Goal: Task Accomplishment & Management: Complete application form

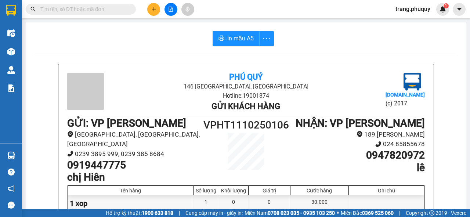
click at [78, 5] on input "text" at bounding box center [83, 9] width 87 height 8
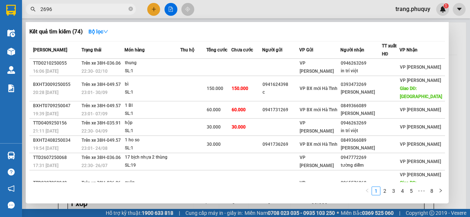
type input "2696"
click at [455, 119] on div at bounding box center [235, 108] width 470 height 217
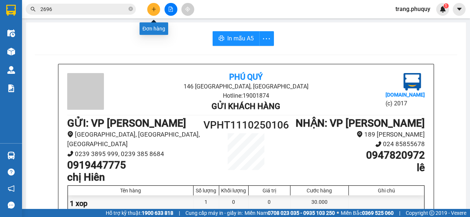
click at [157, 11] on button at bounding box center [153, 9] width 13 height 13
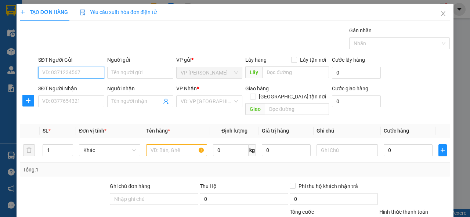
click at [69, 75] on input "SĐT Người Gửi" at bounding box center [71, 73] width 66 height 12
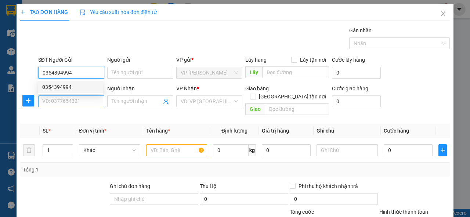
type input "0354394994"
click at [58, 98] on input "SĐT Người Nhận" at bounding box center [71, 102] width 66 height 12
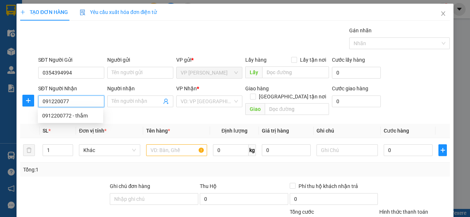
type input "0912200772"
click at [80, 116] on div "0912200772 - thắm" at bounding box center [70, 116] width 57 height 8
type input "thắm"
type input "0912200772"
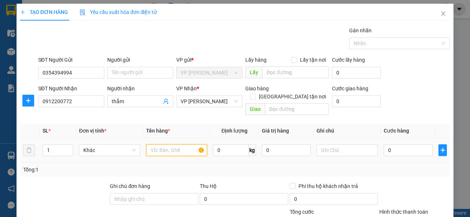
click at [173, 144] on input "text" at bounding box center [176, 150] width 61 height 12
type input "1 boc"
click at [387, 144] on input "0" at bounding box center [408, 150] width 49 height 12
type input "3"
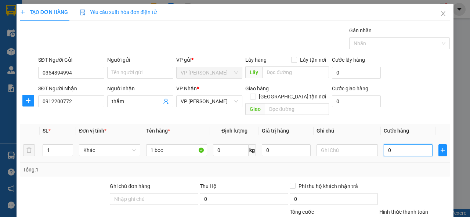
type input "3"
type input "30"
type input "300"
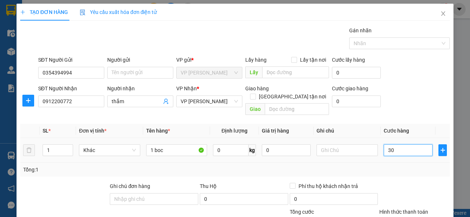
type input "300"
type input "3.000"
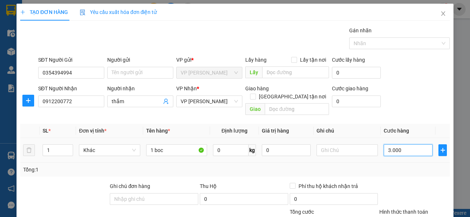
type input "30.000"
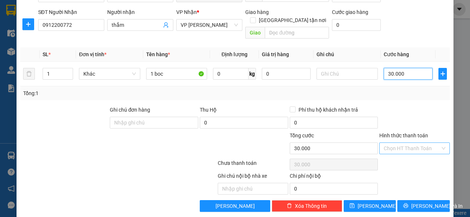
type input "30.000"
click at [435, 143] on input "Hình thức thanh toán" at bounding box center [412, 148] width 57 height 11
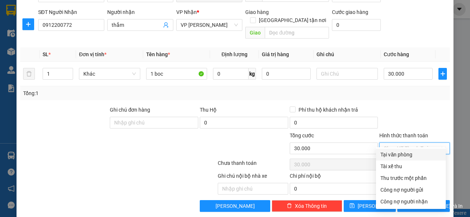
click at [391, 155] on div "Tại văn phòng" at bounding box center [411, 155] width 61 height 8
type input "0"
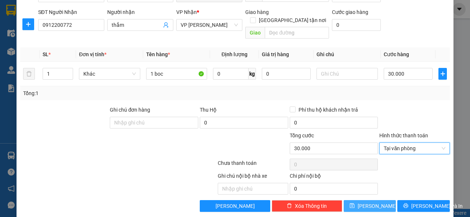
click at [365, 200] on button "[PERSON_NAME]" at bounding box center [370, 206] width 53 height 12
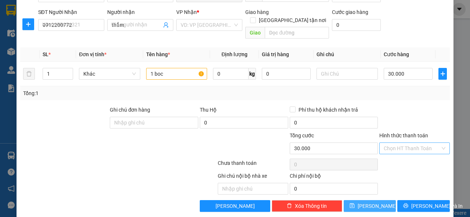
type input "0"
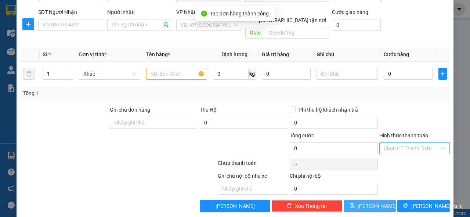
scroll to position [0, 0]
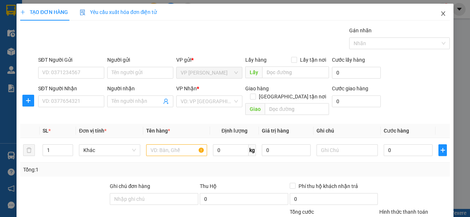
click at [442, 15] on icon "close" at bounding box center [444, 13] width 4 height 4
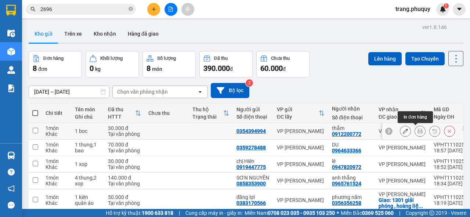
click at [418, 130] on icon at bounding box center [420, 131] width 5 height 5
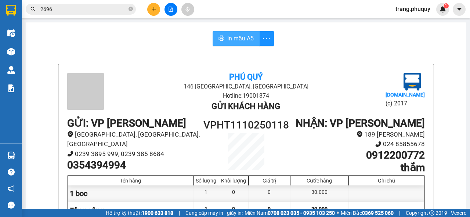
click at [240, 41] on span "In mẫu A5" at bounding box center [240, 38] width 26 height 9
click at [147, 8] on div at bounding box center [170, 9] width 55 height 13
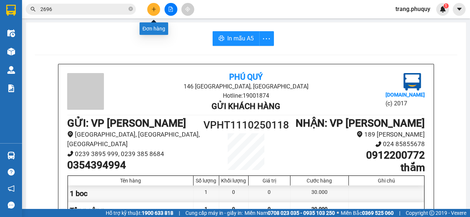
click at [153, 7] on icon "plus" at bounding box center [153, 9] width 5 height 5
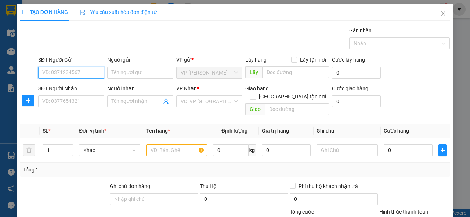
click at [70, 71] on input "SĐT Người Gửi" at bounding box center [71, 73] width 66 height 12
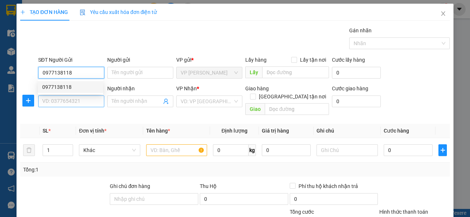
type input "0977138118"
click at [62, 98] on input "SĐT Người Nhận" at bounding box center [71, 102] width 66 height 12
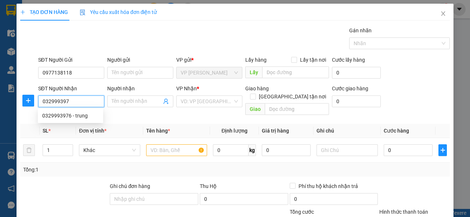
type input "0329993976"
drag, startPoint x: 75, startPoint y: 116, endPoint x: 110, endPoint y: 109, distance: 36.3
click at [75, 116] on div "0329993976 - trung" at bounding box center [70, 116] width 57 height 8
type input "trung"
type input "0329993976"
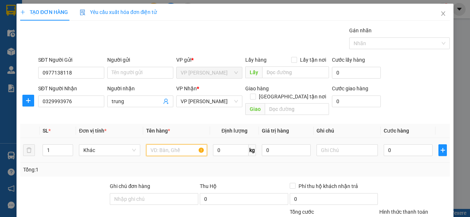
click at [181, 144] on input "text" at bounding box center [176, 150] width 61 height 12
type input "1 xop"
click at [404, 144] on input "0" at bounding box center [408, 150] width 49 height 12
type input "4"
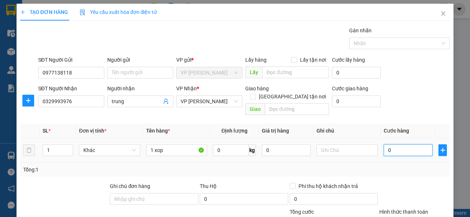
type input "4"
type input "40"
type input "400"
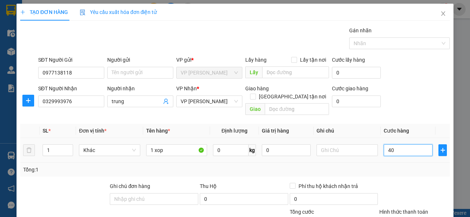
type input "400"
type input "4.000"
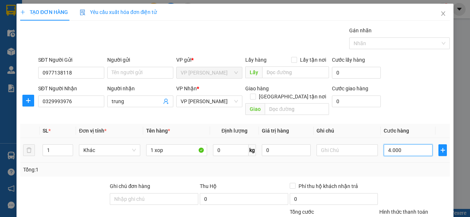
type input "400"
type input "40"
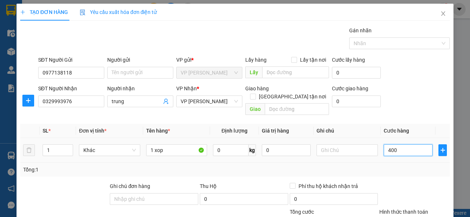
type input "40"
type input "4"
type input "0"
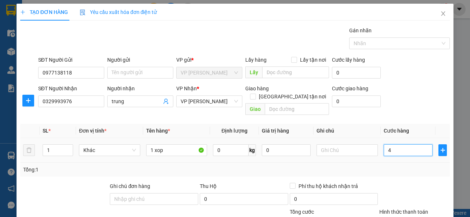
type input "0"
click at [374, 144] on input "text" at bounding box center [347, 150] width 61 height 12
click at [387, 144] on input "0" at bounding box center [408, 150] width 49 height 12
type input "3"
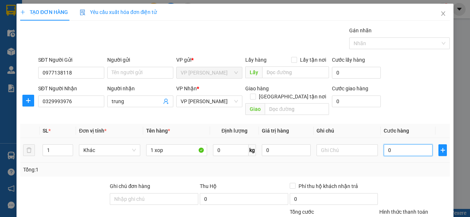
type input "3"
type input "30"
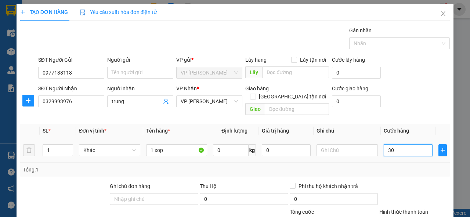
type input "300"
type input "3.000"
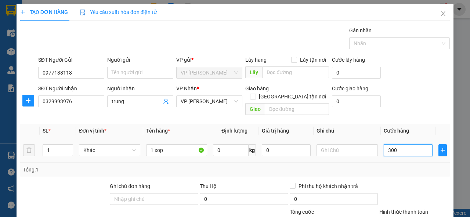
type input "3.000"
type input "30.000"
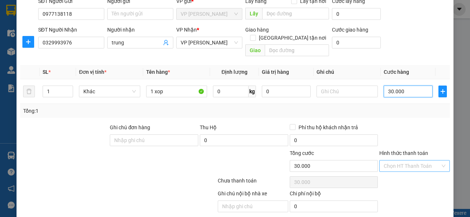
drag, startPoint x: 441, startPoint y: 155, endPoint x: 427, endPoint y: 161, distance: 14.2
click at [441, 160] on div "Chọn HT Thanh Toán" at bounding box center [415, 166] width 71 height 12
type input "30.000"
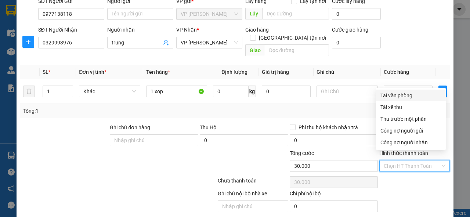
click at [391, 93] on div "Tại văn phòng" at bounding box center [411, 96] width 61 height 8
type input "0"
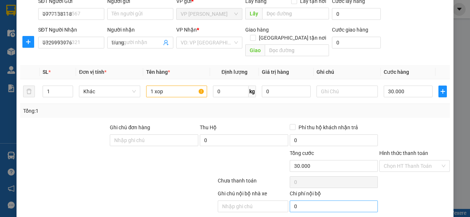
type input "0"
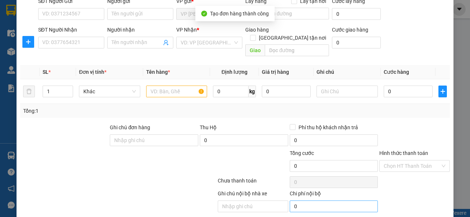
scroll to position [0, 0]
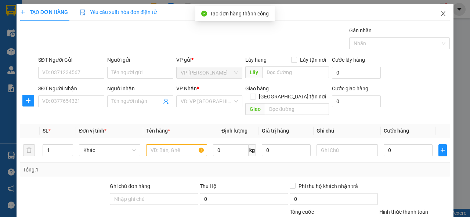
click at [441, 14] on icon "close" at bounding box center [444, 14] width 6 height 6
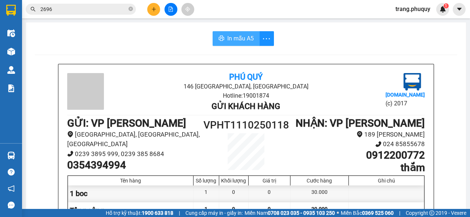
click at [235, 38] on span "In mẫu A5" at bounding box center [240, 38] width 26 height 9
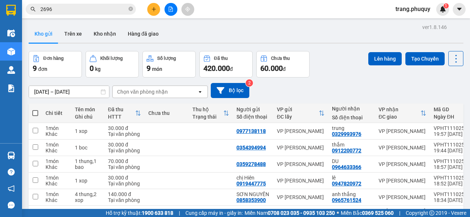
click at [36, 114] on span at bounding box center [35, 113] width 6 height 6
click at [35, 110] on input "checkbox" at bounding box center [35, 110] width 0 height 0
checkbox input "true"
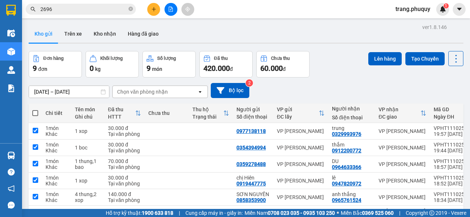
checkbox input "true"
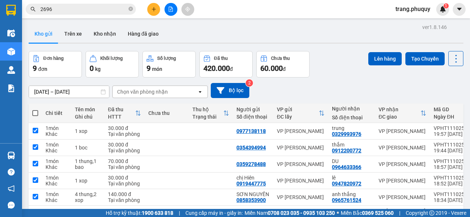
checkbox input "true"
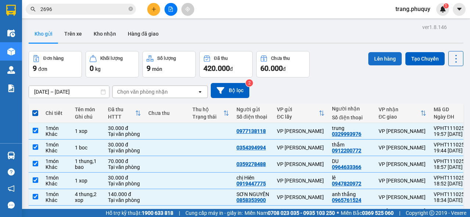
click at [381, 56] on button "Lên hàng" at bounding box center [385, 58] width 33 height 13
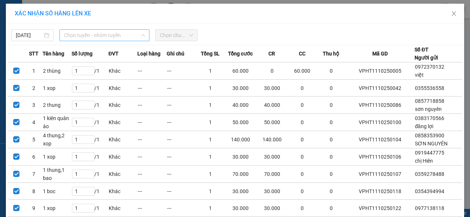
click at [140, 32] on span "Chọn tuyến - nhóm tuyến" at bounding box center [104, 35] width 81 height 11
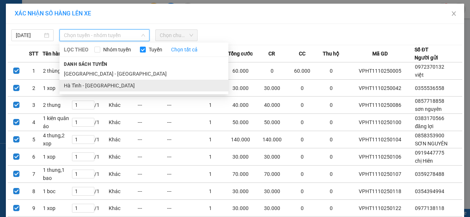
click at [95, 86] on li "Hà Tĩnh - [GEOGRAPHIC_DATA]" at bounding box center [144, 86] width 169 height 12
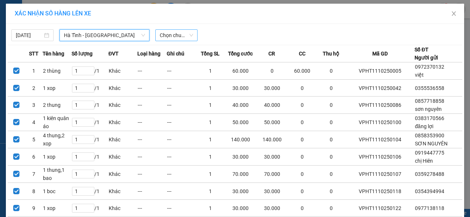
click at [189, 32] on span "Chọn chuyến" at bounding box center [176, 35] width 33 height 11
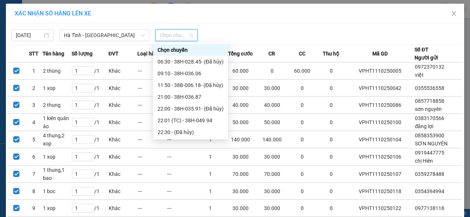
scroll to position [24, 0]
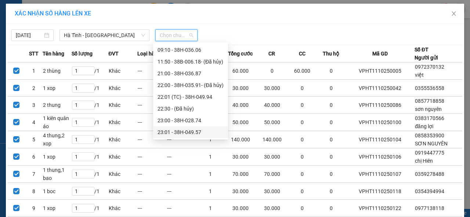
click at [184, 132] on div "23:01 - 38H-049.57" at bounding box center [191, 132] width 66 height 8
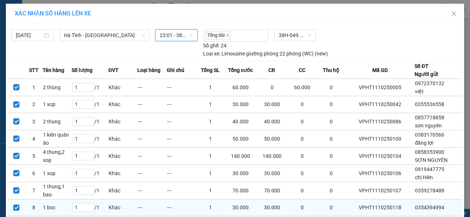
scroll to position [65, 0]
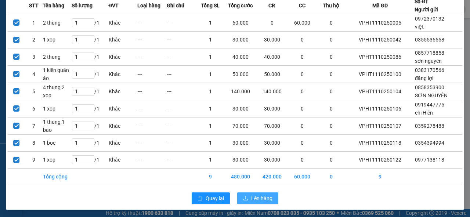
click at [259, 197] on span "Lên hàng" at bounding box center [261, 198] width 21 height 8
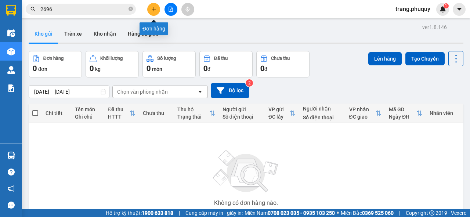
click at [150, 10] on button at bounding box center [153, 9] width 13 height 13
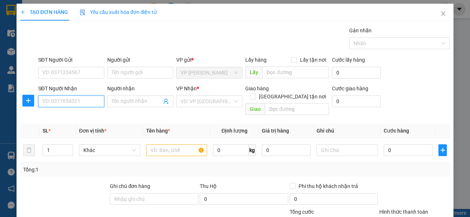
click at [64, 106] on input "SĐT Người Nhận" at bounding box center [71, 102] width 66 height 12
type input "0964648837"
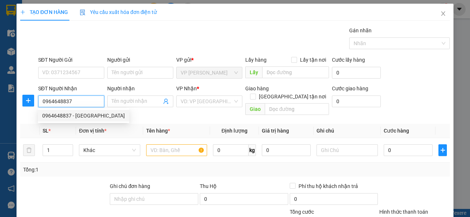
click at [93, 117] on div "0964648837 - [GEOGRAPHIC_DATA]" at bounding box center [83, 116] width 83 height 8
type input "thành sơn"
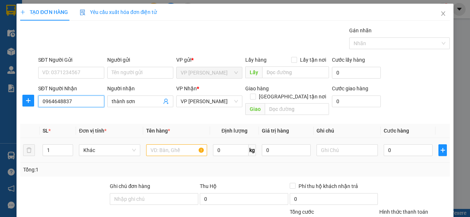
type input "0964648837"
click at [181, 144] on input "text" at bounding box center [176, 150] width 61 height 12
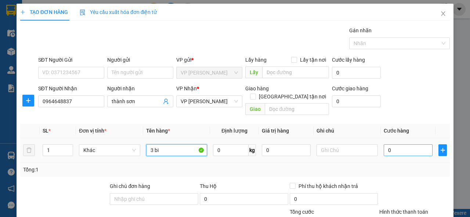
type input "3 bi"
click at [392, 144] on input "0" at bounding box center [408, 150] width 49 height 12
type input "2"
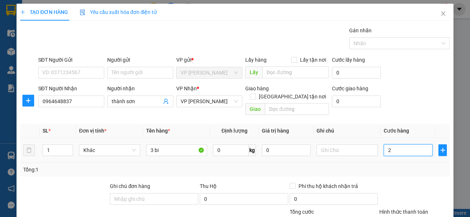
type input "24"
type input "240"
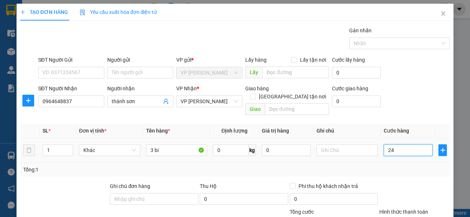
type input "240"
type input "2.400"
type input "24.000"
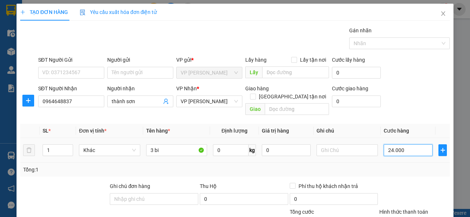
type input "24.000"
type input "240.000"
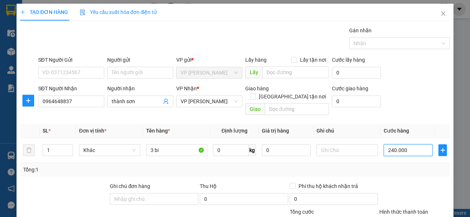
scroll to position [76, 0]
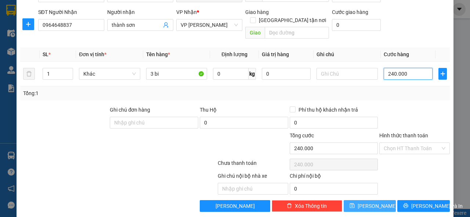
type input "240.000"
click at [381, 200] on button "[PERSON_NAME]" at bounding box center [370, 206] width 53 height 12
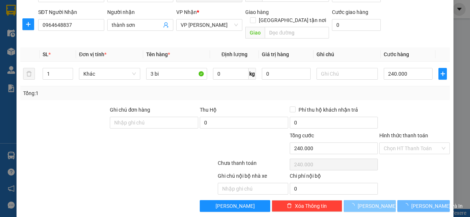
type input "0"
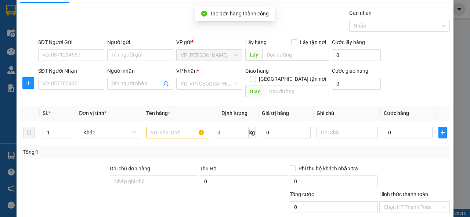
scroll to position [0, 0]
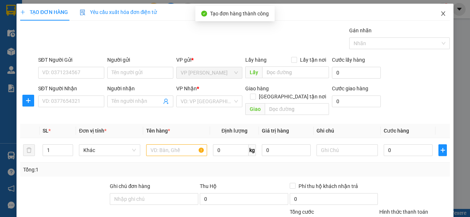
drag, startPoint x: 439, startPoint y: 7, endPoint x: 436, endPoint y: 16, distance: 10.0
click at [438, 8] on span "Close" at bounding box center [443, 14] width 21 height 21
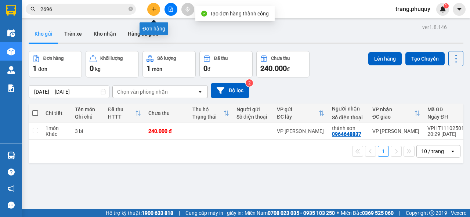
click at [153, 12] on button at bounding box center [153, 9] width 13 height 13
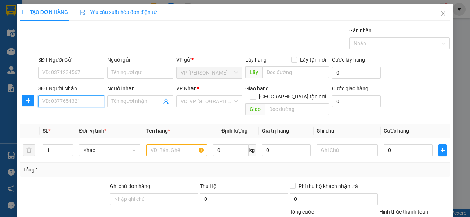
click at [74, 104] on input "SĐT Người Nhận" at bounding box center [71, 102] width 66 height 12
type input "0385162032"
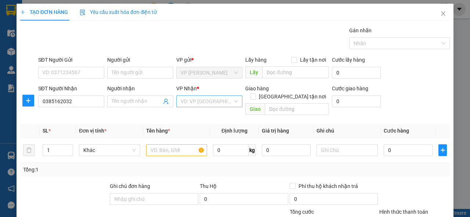
click at [230, 98] on input "search" at bounding box center [207, 101] width 52 height 11
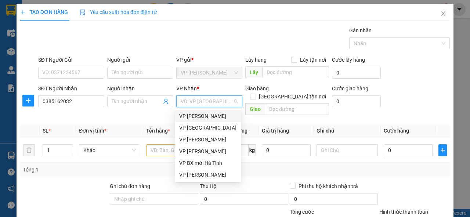
click at [203, 118] on div "VP [PERSON_NAME]" at bounding box center [207, 116] width 57 height 8
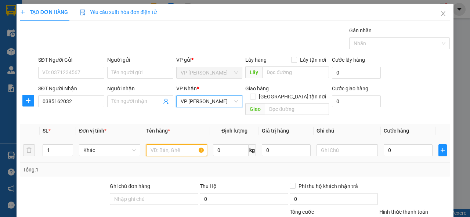
click at [179, 144] on input "text" at bounding box center [176, 150] width 61 height 12
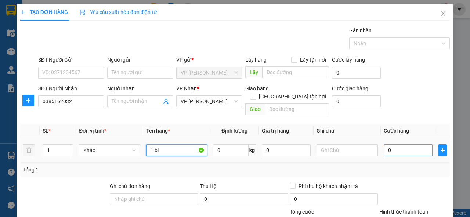
type input "1 bi"
click at [393, 146] on input "0" at bounding box center [408, 150] width 49 height 12
type input "8"
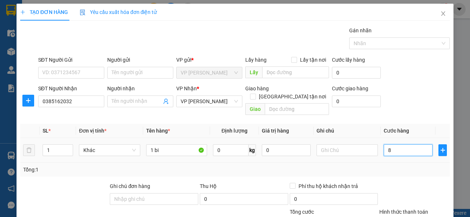
type input "80"
type input "800"
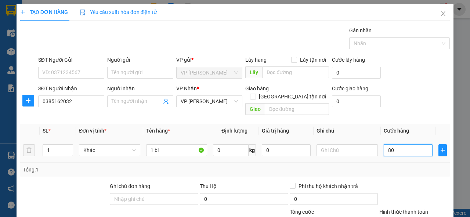
type input "800"
type input "8.000"
type input "80.000"
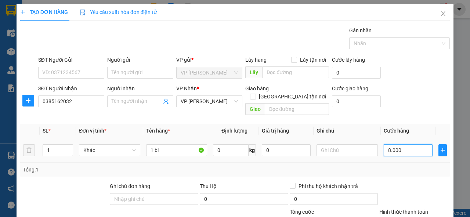
type input "80.000"
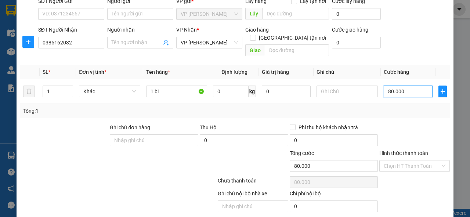
scroll to position [76, 0]
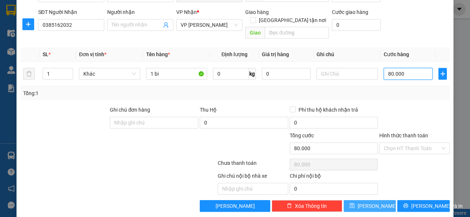
type input "80.000"
click at [366, 200] on button "[PERSON_NAME]" at bounding box center [370, 206] width 53 height 12
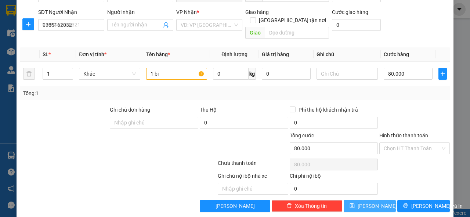
type input "0"
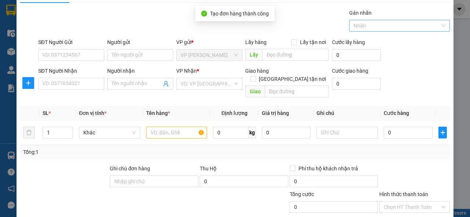
scroll to position [0, 0]
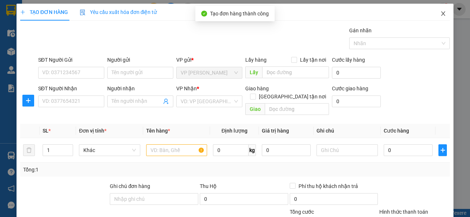
click at [441, 14] on icon "close" at bounding box center [444, 14] width 6 height 6
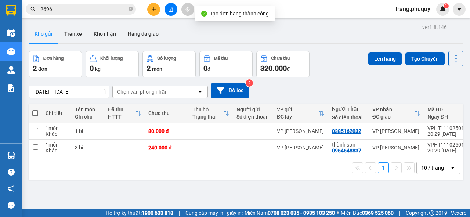
click at [154, 13] on button at bounding box center [153, 9] width 13 height 13
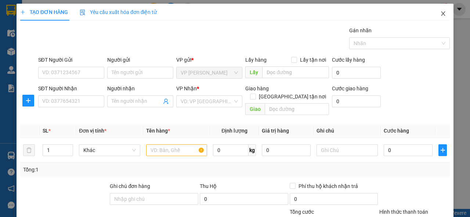
click at [436, 14] on span "Close" at bounding box center [443, 14] width 21 height 21
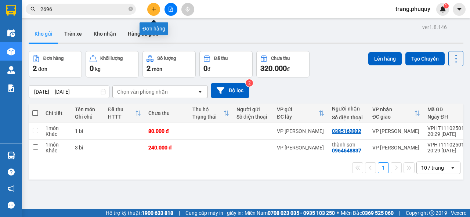
click at [155, 11] on icon "plus" at bounding box center [153, 9] width 5 height 5
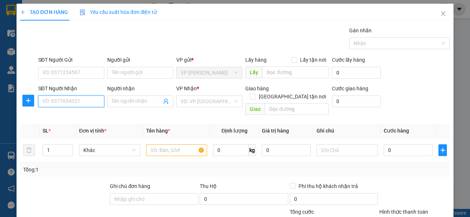
click at [79, 101] on input "SĐT Người Nhận" at bounding box center [71, 102] width 66 height 12
type input "0335850492"
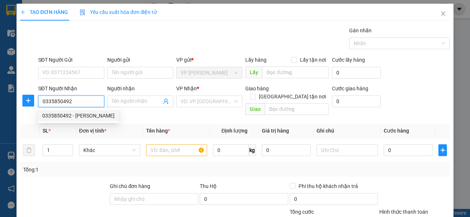
click at [77, 114] on div "0335850492 - [PERSON_NAME]" at bounding box center [78, 116] width 72 height 8
type input "c lan"
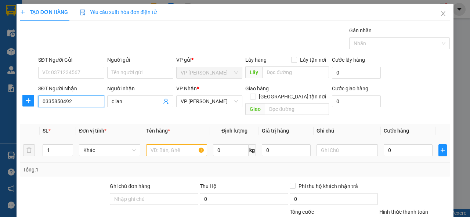
type input "0335850492"
click at [172, 144] on input "text" at bounding box center [176, 150] width 61 height 12
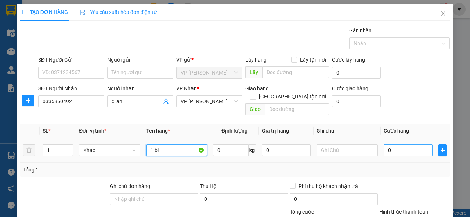
type input "1 bi"
click at [390, 144] on input "0" at bounding box center [408, 150] width 49 height 12
type input "8"
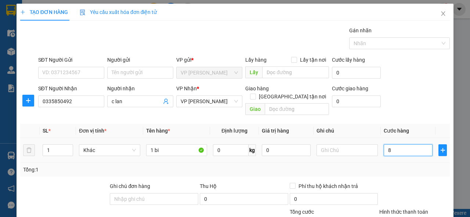
type input "80"
type input "800"
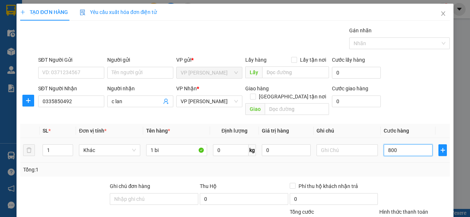
type input "800"
type input "8.000"
type input "80.000"
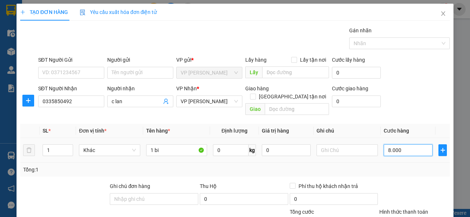
type input "80.000"
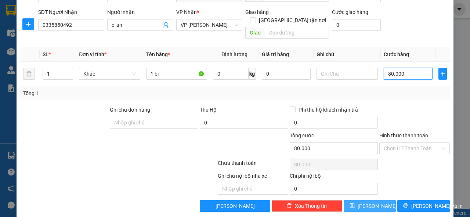
type input "80.000"
click at [370, 202] on span "[PERSON_NAME]" at bounding box center [377, 206] width 39 height 8
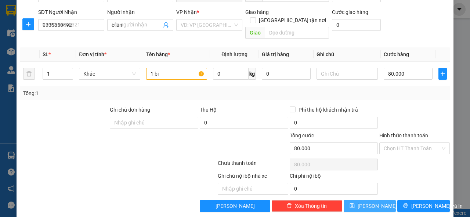
type input "0"
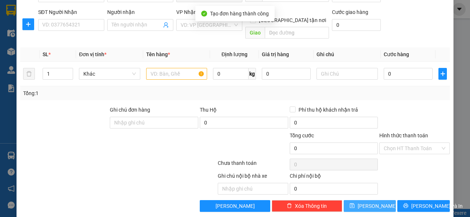
scroll to position [0, 0]
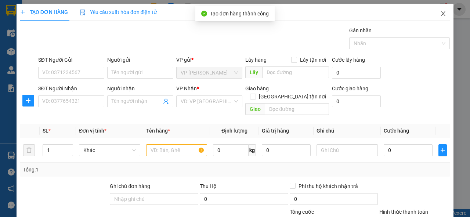
click at [443, 13] on span "Close" at bounding box center [443, 14] width 21 height 21
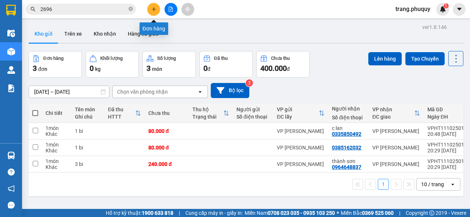
click at [153, 7] on icon "plus" at bounding box center [153, 9] width 5 height 5
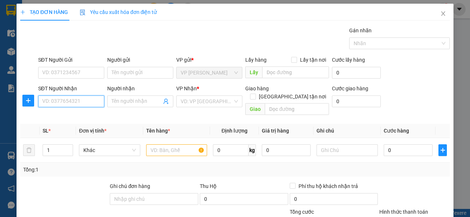
click at [76, 103] on input "SĐT Người Nhận" at bounding box center [71, 102] width 66 height 12
type input "0387342588"
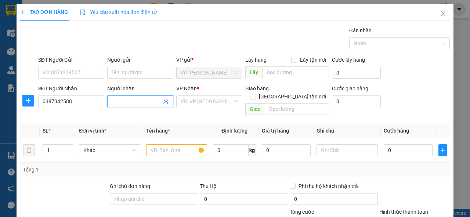
click at [119, 103] on input "Người nhận" at bounding box center [137, 101] width 50 height 8
click at [234, 99] on div "VD: VP [GEOGRAPHIC_DATA]" at bounding box center [209, 102] width 66 height 12
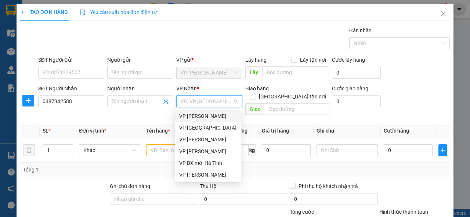
drag, startPoint x: 203, startPoint y: 117, endPoint x: 194, endPoint y: 123, distance: 11.6
click at [203, 117] on div "VP [PERSON_NAME]" at bounding box center [207, 116] width 57 height 8
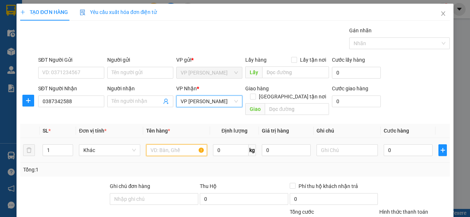
click at [165, 144] on input "text" at bounding box center [176, 150] width 61 height 12
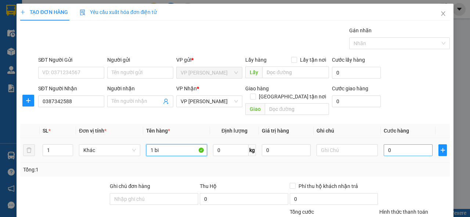
type input "1 bi"
click at [398, 144] on input "0" at bounding box center [408, 150] width 49 height 12
type input "8"
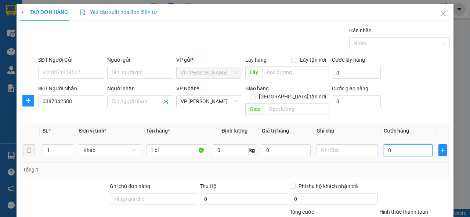
type input "80"
type input "800"
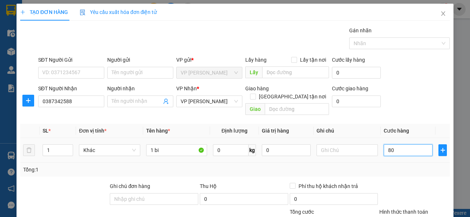
type input "800"
type input "8.000"
type input "80.000"
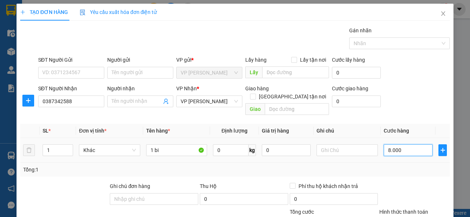
type input "80.000"
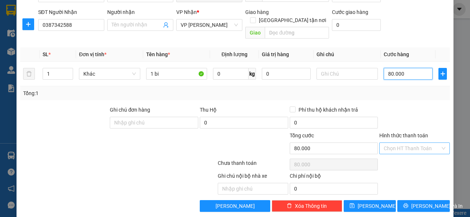
type input "80.000"
click at [435, 143] on input "Hình thức thanh toán" at bounding box center [412, 148] width 57 height 11
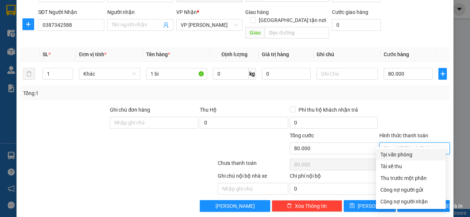
click at [400, 158] on div "Tại văn phòng" at bounding box center [411, 155] width 61 height 8
type input "0"
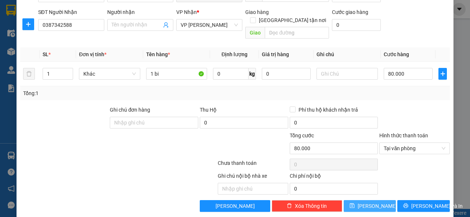
drag, startPoint x: 349, startPoint y: 197, endPoint x: 356, endPoint y: 183, distance: 16.4
click at [349, 200] on button "[PERSON_NAME]" at bounding box center [370, 206] width 53 height 12
type input "0"
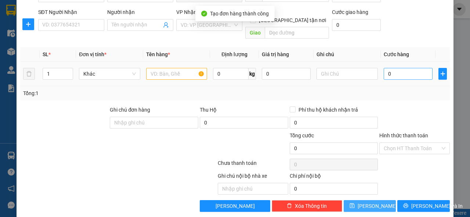
scroll to position [0, 0]
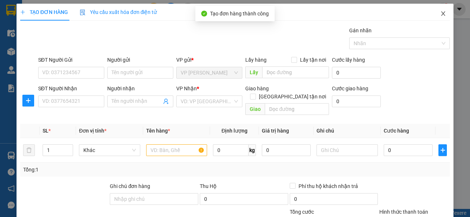
click at [442, 14] on icon "close" at bounding box center [444, 13] width 4 height 4
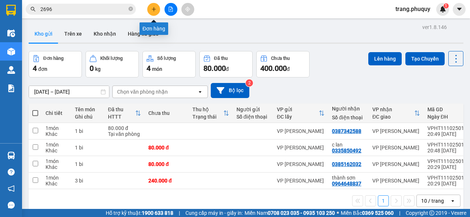
click at [154, 12] on button at bounding box center [153, 9] width 13 height 13
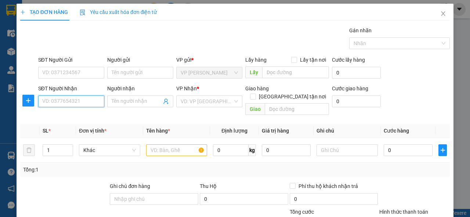
click at [64, 101] on input "SĐT Người Nhận" at bounding box center [71, 102] width 66 height 12
type input "0932211928"
click at [85, 118] on div "0932211928 - a cần" at bounding box center [70, 116] width 57 height 8
type input "a cần"
type input "0932211928"
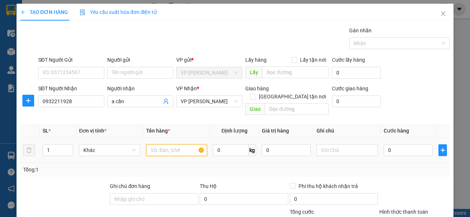
click at [183, 144] on input "text" at bounding box center [176, 150] width 61 height 12
type input "1 bi"
click at [394, 144] on input "0" at bounding box center [408, 150] width 49 height 12
type input "8"
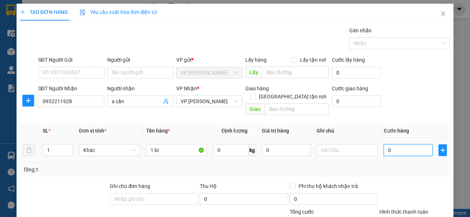
type input "8"
type input "80"
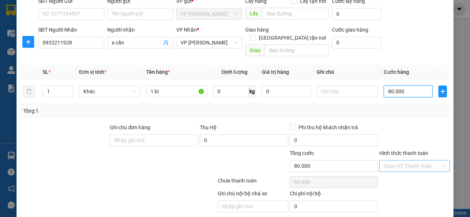
scroll to position [76, 0]
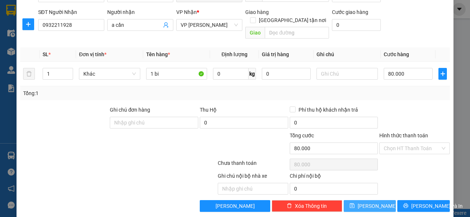
click at [376, 200] on button "[PERSON_NAME]" at bounding box center [370, 206] width 53 height 12
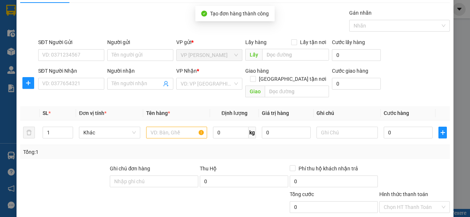
scroll to position [0, 0]
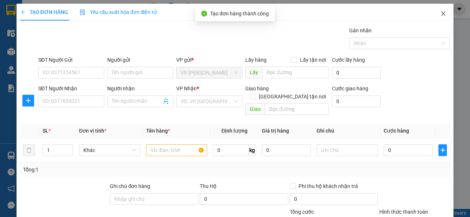
click at [438, 10] on span "Close" at bounding box center [443, 14] width 21 height 21
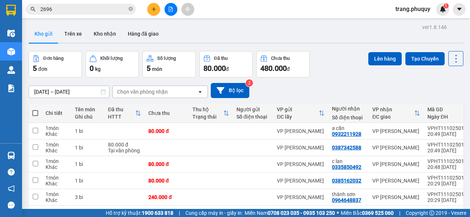
scroll to position [29, 0]
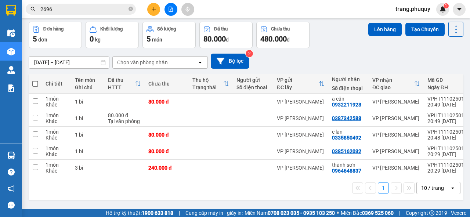
click at [156, 7] on icon "plus" at bounding box center [153, 9] width 5 height 5
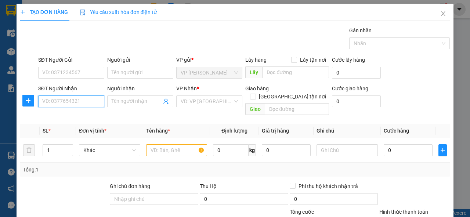
click at [79, 103] on input "SĐT Người Nhận" at bounding box center [71, 102] width 66 height 12
drag, startPoint x: 232, startPoint y: 100, endPoint x: 217, endPoint y: 107, distance: 17.1
click at [232, 100] on div "VD: VP [GEOGRAPHIC_DATA]" at bounding box center [209, 102] width 66 height 12
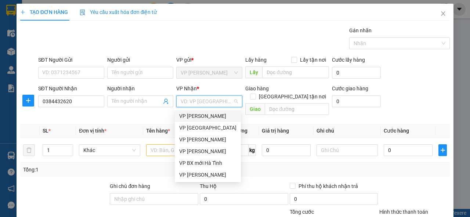
click at [203, 116] on div "VP [PERSON_NAME]" at bounding box center [207, 116] width 57 height 8
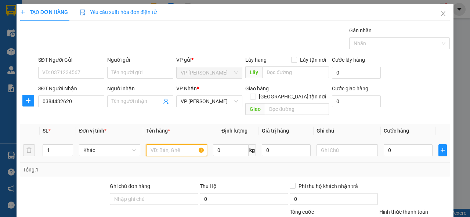
click at [159, 144] on input "text" at bounding box center [176, 150] width 61 height 12
click at [391, 144] on input "0" at bounding box center [408, 150] width 49 height 12
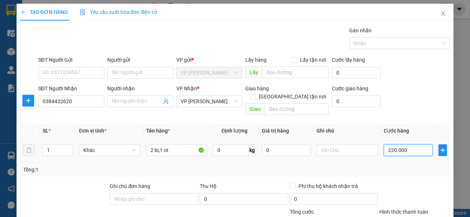
scroll to position [76, 0]
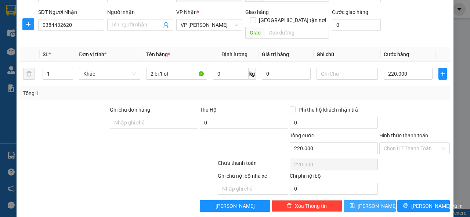
click at [366, 200] on button "[PERSON_NAME]" at bounding box center [370, 206] width 53 height 12
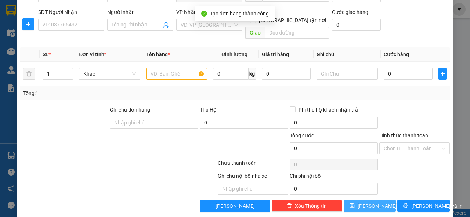
scroll to position [0, 0]
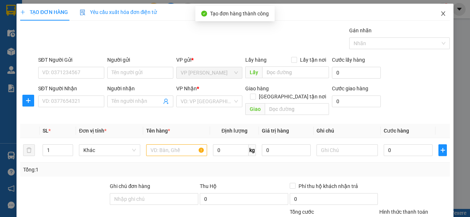
click at [441, 15] on icon "close" at bounding box center [444, 14] width 6 height 6
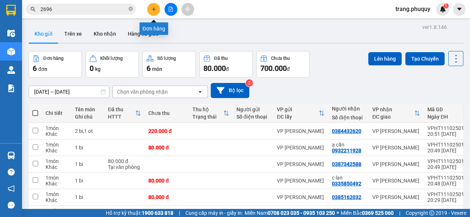
click at [156, 9] on icon "plus" at bounding box center [153, 9] width 5 height 5
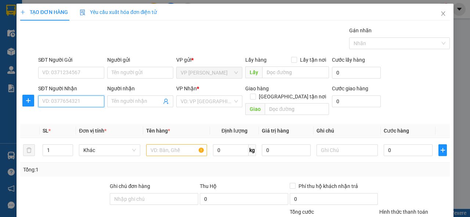
click at [80, 105] on input "SĐT Người Nhận" at bounding box center [71, 102] width 66 height 12
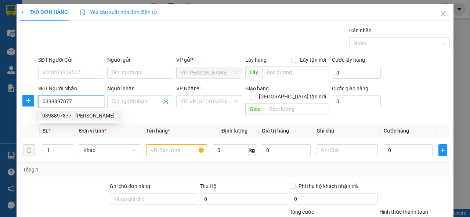
click at [90, 118] on div "0398897877 - [PERSON_NAME]" at bounding box center [78, 116] width 72 height 8
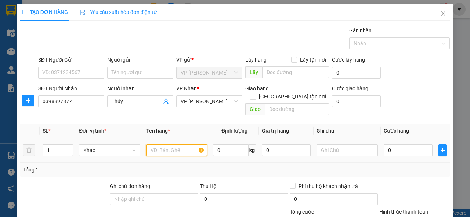
click at [171, 144] on input "text" at bounding box center [176, 150] width 61 height 12
click at [386, 144] on input "0" at bounding box center [408, 150] width 49 height 12
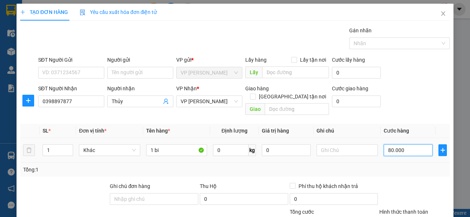
scroll to position [76, 0]
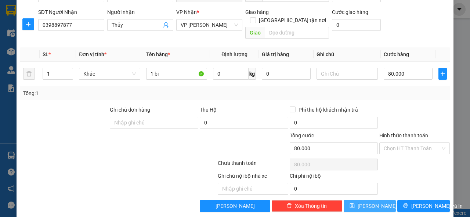
click at [381, 200] on button "[PERSON_NAME]" at bounding box center [370, 206] width 53 height 12
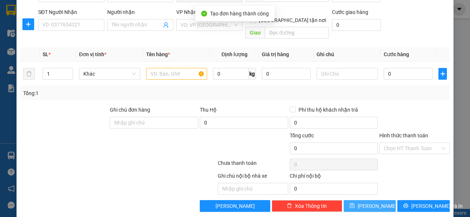
scroll to position [0, 0]
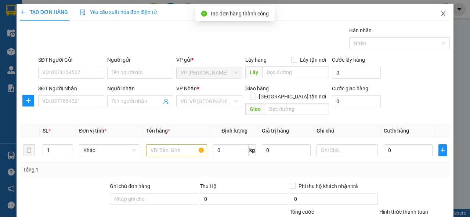
click at [441, 16] on icon "close" at bounding box center [444, 14] width 6 height 6
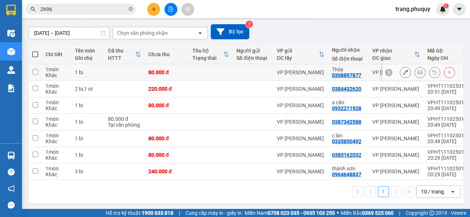
scroll to position [62, 0]
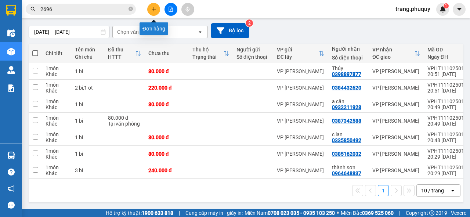
click at [155, 10] on icon "plus" at bounding box center [153, 9] width 5 height 5
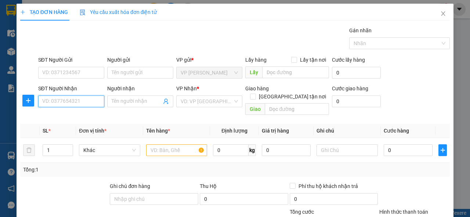
click at [82, 98] on input "SĐT Người Nhận" at bounding box center [71, 102] width 66 height 12
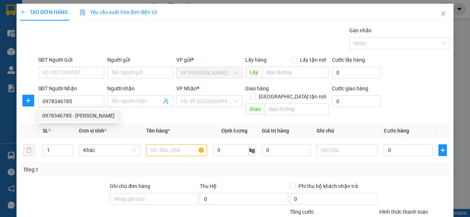
click at [99, 122] on div "0978346785 0978346785 - [PERSON_NAME]" at bounding box center [78, 115] width 81 height 15
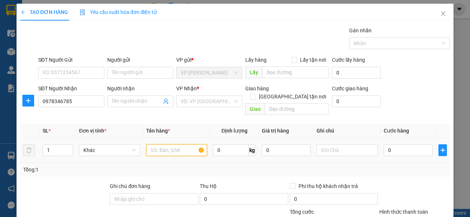
click at [159, 144] on input "text" at bounding box center [176, 150] width 61 height 12
click at [228, 98] on input "search" at bounding box center [207, 101] width 52 height 11
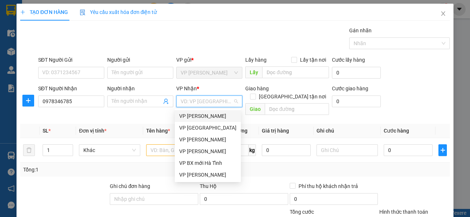
click at [206, 118] on div "VP [PERSON_NAME]" at bounding box center [207, 116] width 57 height 8
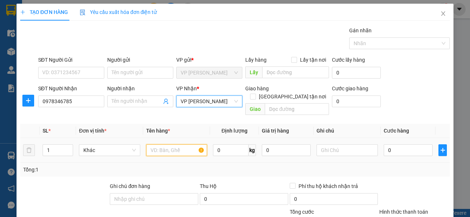
click at [176, 144] on input "text" at bounding box center [176, 150] width 61 height 12
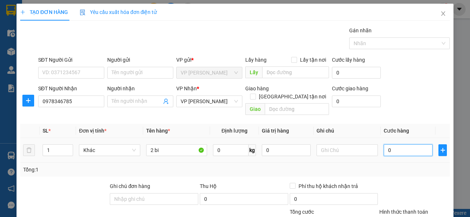
click at [390, 144] on input "0" at bounding box center [408, 150] width 49 height 12
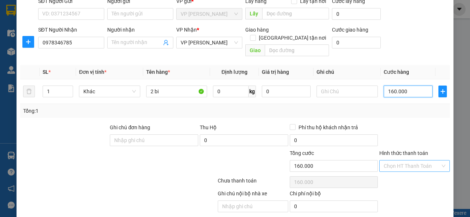
click at [437, 160] on div "Chọn HT Thanh Toán" at bounding box center [415, 166] width 71 height 12
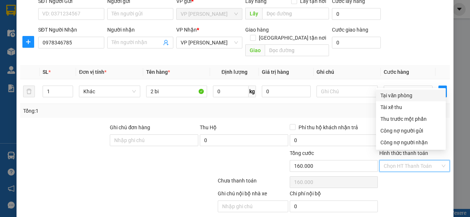
click at [400, 95] on div "Tại văn phòng" at bounding box center [411, 96] width 61 height 8
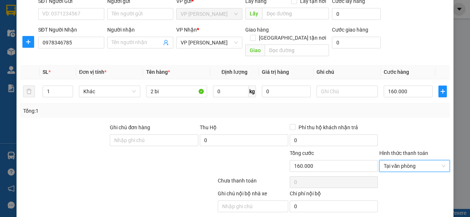
scroll to position [76, 0]
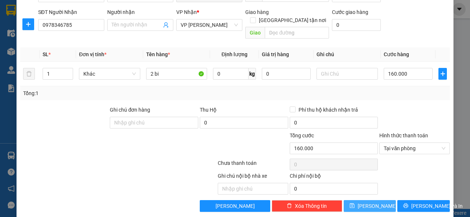
click at [365, 200] on button "[PERSON_NAME]" at bounding box center [370, 206] width 53 height 12
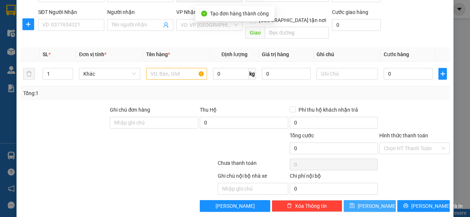
scroll to position [0, 0]
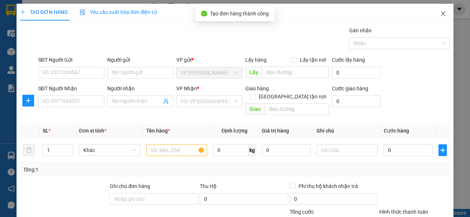
click at [436, 12] on span "Close" at bounding box center [443, 14] width 21 height 21
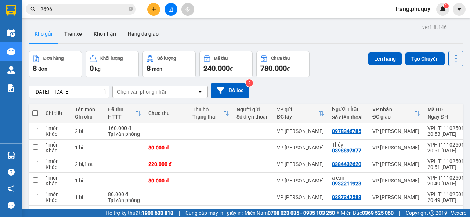
scroll to position [59, 0]
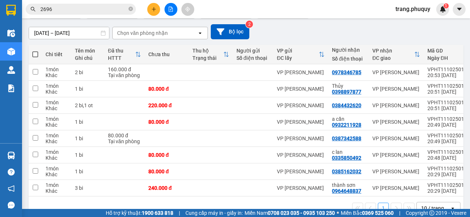
click at [36, 54] on span at bounding box center [35, 54] width 6 height 6
click at [35, 51] on input "checkbox" at bounding box center [35, 51] width 0 height 0
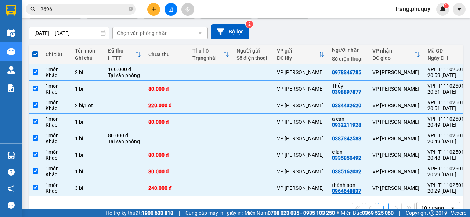
scroll to position [0, 0]
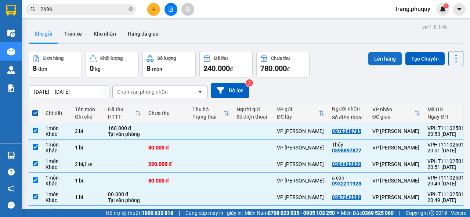
click at [388, 59] on button "Lên hàng" at bounding box center [385, 58] width 33 height 13
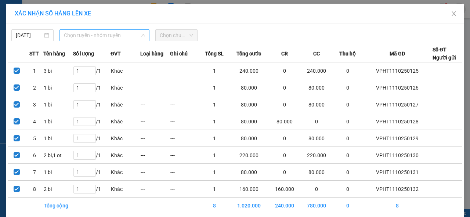
drag, startPoint x: 140, startPoint y: 31, endPoint x: 136, endPoint y: 40, distance: 10.2
click at [140, 31] on span "Chọn tuyến - nhóm tuyến" at bounding box center [104, 35] width 81 height 11
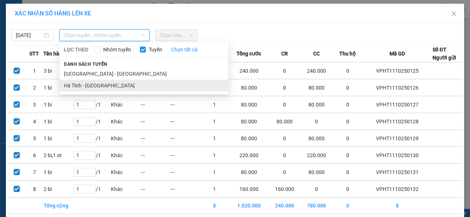
click at [104, 86] on li "Hà Tĩnh - [GEOGRAPHIC_DATA]" at bounding box center [144, 86] width 169 height 12
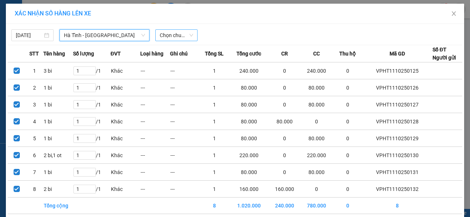
click at [188, 36] on span "Chọn chuyến" at bounding box center [176, 35] width 33 height 11
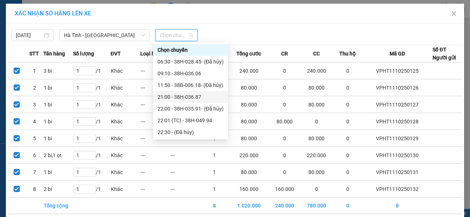
scroll to position [24, 0]
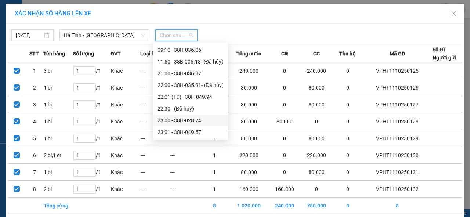
click at [183, 120] on div "23:00 - 38H-028.74" at bounding box center [191, 121] width 66 height 8
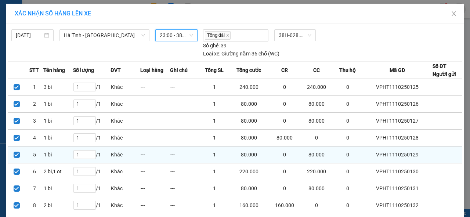
scroll to position [46, 0]
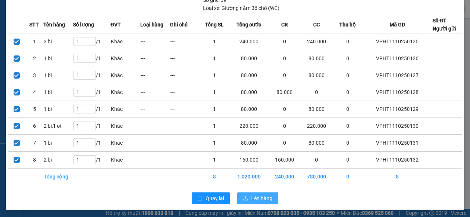
click at [261, 198] on span "Lên hàng" at bounding box center [261, 198] width 21 height 8
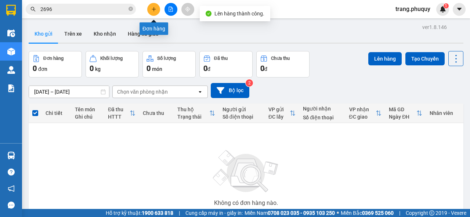
click at [154, 9] on icon "plus" at bounding box center [153, 9] width 5 height 5
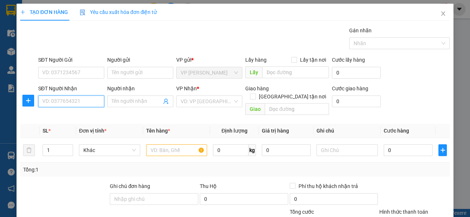
click at [54, 100] on input "SĐT Người Nhận" at bounding box center [71, 102] width 66 height 12
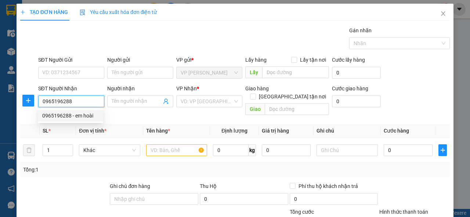
click at [78, 114] on div "0965196288 - em hoài" at bounding box center [70, 116] width 57 height 8
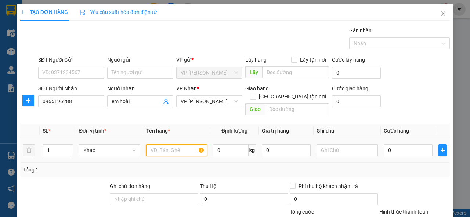
click at [184, 144] on input "text" at bounding box center [176, 150] width 61 height 12
click at [384, 144] on input "0" at bounding box center [408, 150] width 49 height 12
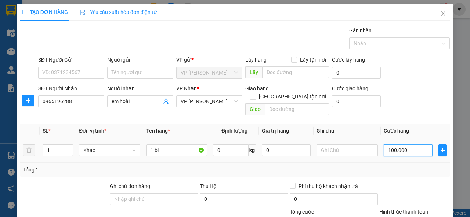
scroll to position [76, 0]
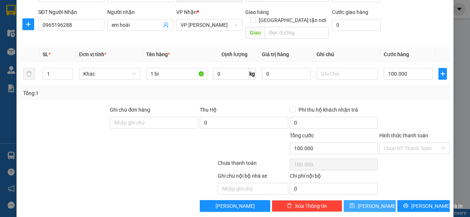
click at [372, 202] on span "[PERSON_NAME]" at bounding box center [377, 206] width 39 height 8
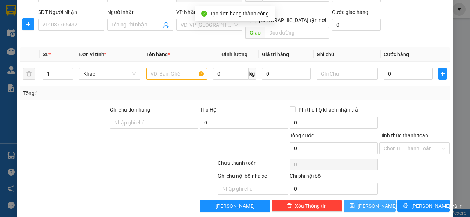
scroll to position [0, 0]
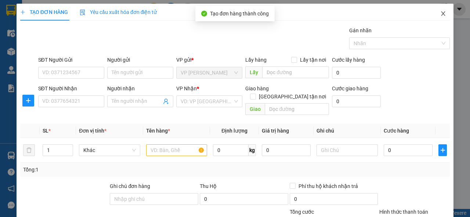
click at [434, 14] on span "Close" at bounding box center [443, 14] width 21 height 21
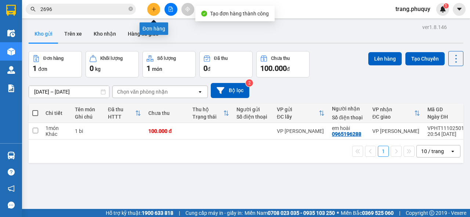
click at [158, 14] on button at bounding box center [153, 9] width 13 height 13
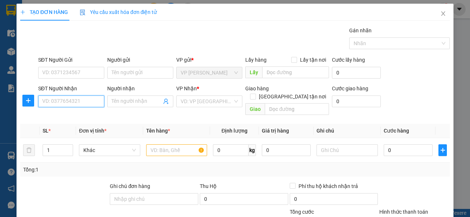
click at [55, 103] on input "SĐT Người Nhận" at bounding box center [71, 102] width 66 height 12
click at [80, 118] on div "0985683133 - thực" at bounding box center [70, 116] width 57 height 8
click at [174, 144] on input "text" at bounding box center [176, 150] width 61 height 12
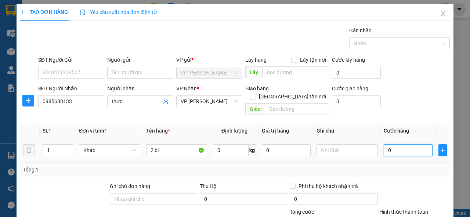
click at [397, 144] on input "0" at bounding box center [408, 150] width 49 height 12
drag, startPoint x: 412, startPoint y: 148, endPoint x: 391, endPoint y: 146, distance: 20.7
click at [395, 148] on div "2.000.000" at bounding box center [408, 150] width 49 height 15
click at [412, 144] on input "2.000.000" at bounding box center [408, 150] width 49 height 12
click at [385, 144] on input "0" at bounding box center [408, 150] width 49 height 12
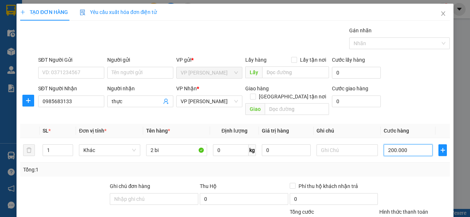
scroll to position [76, 0]
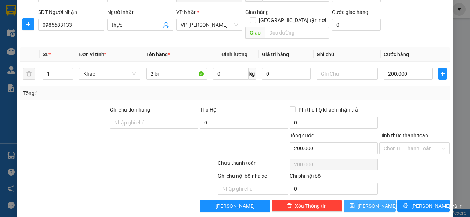
click at [373, 202] on span "[PERSON_NAME]" at bounding box center [377, 206] width 39 height 8
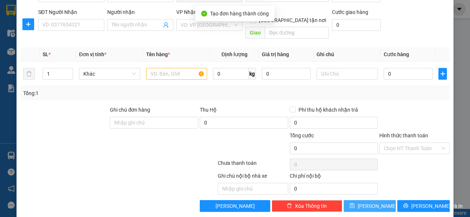
scroll to position [0, 0]
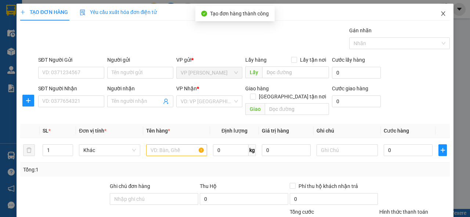
click at [443, 14] on span "Close" at bounding box center [443, 14] width 21 height 21
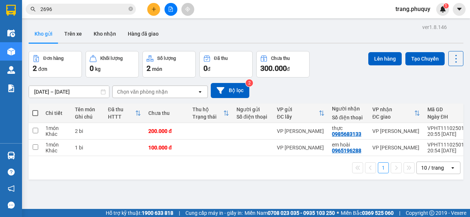
click at [157, 12] on button at bounding box center [153, 9] width 13 height 13
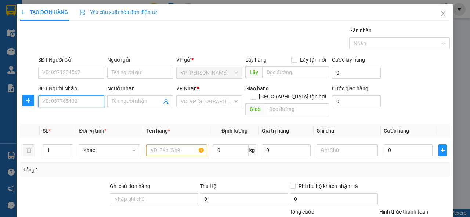
click at [80, 106] on input "SĐT Người Nhận" at bounding box center [71, 102] width 66 height 12
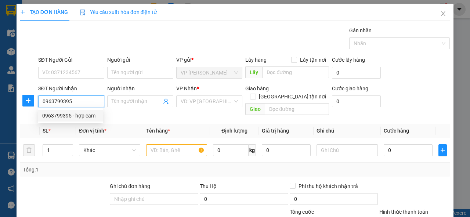
click at [84, 113] on div "0963799395 - hợp cam" at bounding box center [70, 116] width 57 height 8
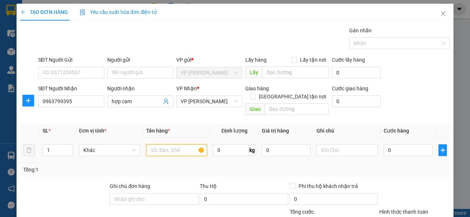
click at [159, 144] on input "text" at bounding box center [176, 150] width 61 height 12
drag, startPoint x: 234, startPoint y: 100, endPoint x: 229, endPoint y: 106, distance: 8.1
click at [233, 101] on span "VP [PERSON_NAME]" at bounding box center [209, 101] width 57 height 11
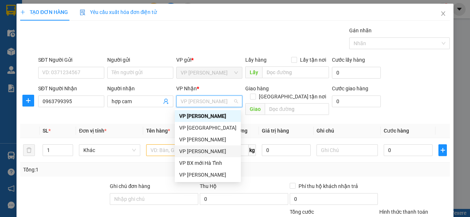
click at [204, 153] on div "VP [PERSON_NAME]" at bounding box center [207, 151] width 57 height 8
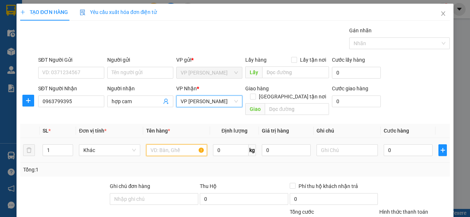
click at [155, 144] on input "text" at bounding box center [176, 150] width 61 height 12
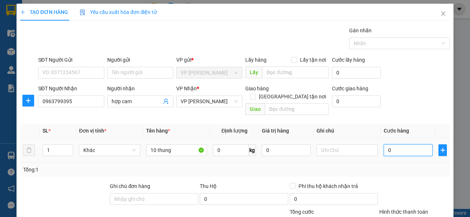
click at [390, 144] on input "0" at bounding box center [408, 150] width 49 height 12
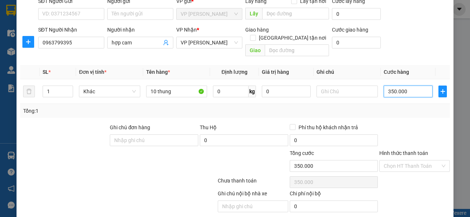
scroll to position [76, 0]
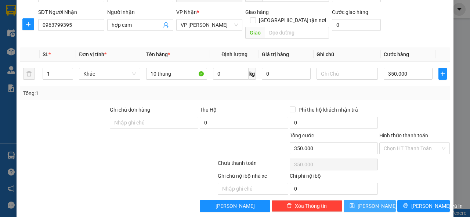
click at [367, 202] on span "[PERSON_NAME]" at bounding box center [377, 206] width 39 height 8
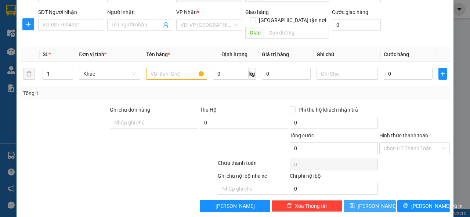
scroll to position [0, 0]
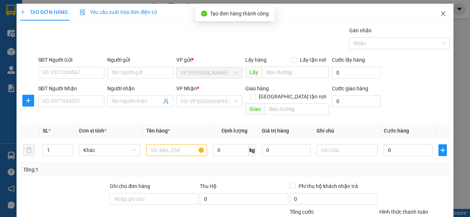
click at [442, 13] on icon "close" at bounding box center [444, 13] width 4 height 4
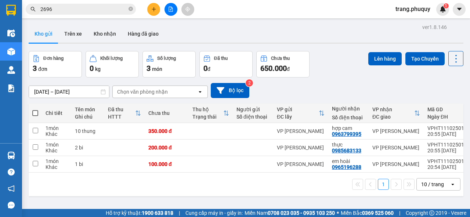
click at [31, 113] on th at bounding box center [35, 113] width 13 height 19
click at [35, 112] on span at bounding box center [35, 113] width 6 height 6
click at [35, 110] on input "checkbox" at bounding box center [35, 110] width 0 height 0
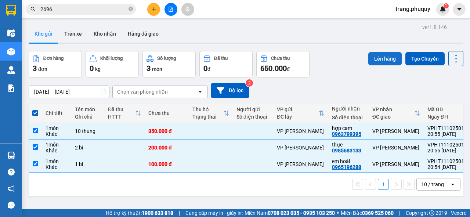
click at [388, 59] on button "Lên hàng" at bounding box center [385, 58] width 33 height 13
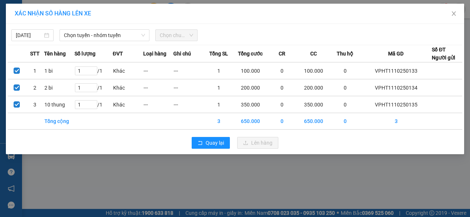
drag, startPoint x: 141, startPoint y: 35, endPoint x: 131, endPoint y: 46, distance: 14.8
click at [141, 35] on icon "down" at bounding box center [143, 35] width 4 height 4
click at [144, 35] on icon "down" at bounding box center [143, 35] width 4 height 4
click at [144, 33] on icon "down" at bounding box center [143, 35] width 4 height 4
click at [137, 32] on span "Chọn tuyến - nhóm tuyến" at bounding box center [104, 35] width 81 height 11
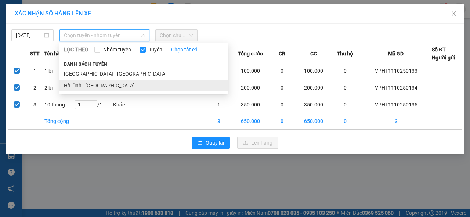
click at [93, 83] on li "Hà Tĩnh - [GEOGRAPHIC_DATA]" at bounding box center [144, 86] width 169 height 12
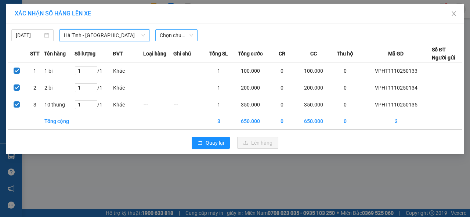
click at [192, 33] on span "Chọn chuyến" at bounding box center [176, 35] width 33 height 11
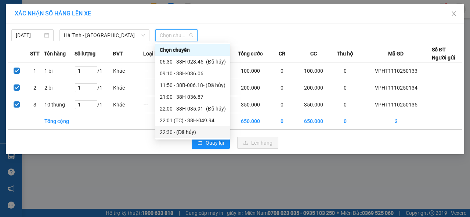
scroll to position [24, 0]
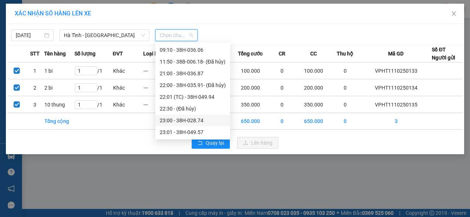
click at [185, 120] on div "23:00 - 38H-028.74" at bounding box center [193, 121] width 66 height 8
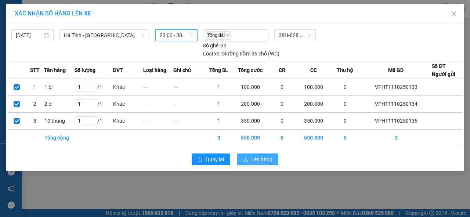
click at [269, 157] on span "Lên hàng" at bounding box center [261, 159] width 21 height 8
